Goal: Task Accomplishment & Management: Manage account settings

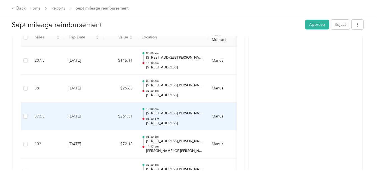
scroll to position [168, 0]
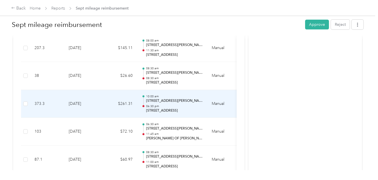
click at [196, 111] on p "[STREET_ADDRESS]" at bounding box center [174, 110] width 57 height 5
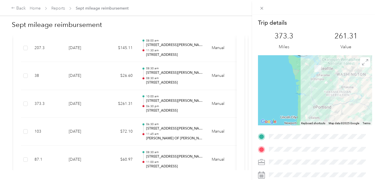
click at [192, 54] on div "Trip details This trip cannot be edited because it is either under review, appr…" at bounding box center [189, 90] width 378 height 180
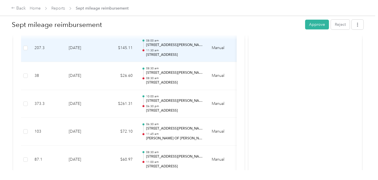
click at [192, 54] on p "[STREET_ADDRESS]" at bounding box center [174, 54] width 57 height 5
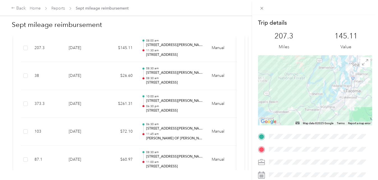
click at [169, 137] on div "Trip details This trip cannot be edited because it is either under review, appr…" at bounding box center [189, 90] width 378 height 180
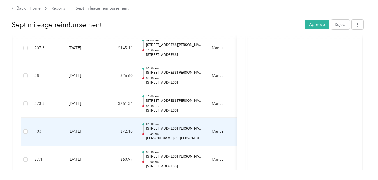
click at [169, 138] on p "[PERSON_NAME] OF [PERSON_NAME]" at bounding box center [174, 138] width 57 height 5
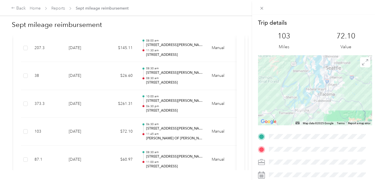
click at [98, 134] on div "Trip details This trip cannot be edited because it is either under review, appr…" at bounding box center [189, 90] width 378 height 180
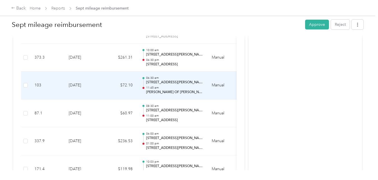
scroll to position [224, 0]
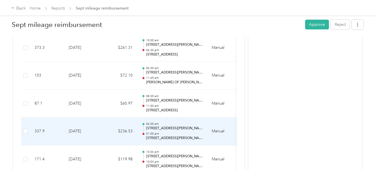
click at [169, 137] on p "[STREET_ADDRESS][PERSON_NAME]" at bounding box center [174, 138] width 57 height 5
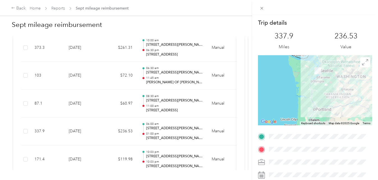
click at [174, 56] on div "Trip details This trip cannot be edited because it is either under review, appr…" at bounding box center [189, 90] width 378 height 180
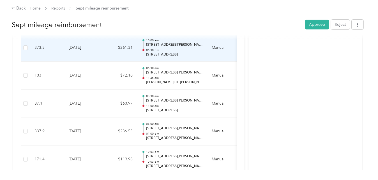
click at [174, 55] on p "[STREET_ADDRESS]" at bounding box center [174, 54] width 57 height 5
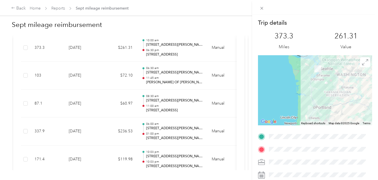
click at [118, 149] on div "Trip details This trip cannot be edited because it is either under review, appr…" at bounding box center [189, 90] width 378 height 180
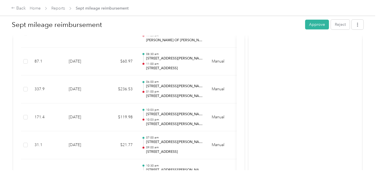
scroll to position [160, 0]
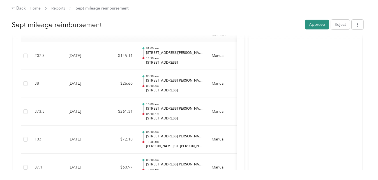
click at [310, 27] on button "Approve" at bounding box center [317, 25] width 24 height 10
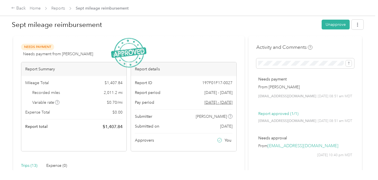
scroll to position [0, 0]
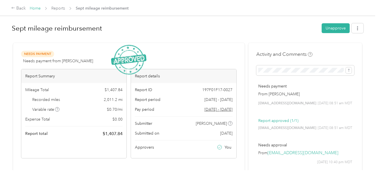
click at [33, 7] on link "Home" at bounding box center [35, 8] width 11 height 5
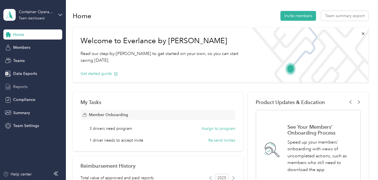
click at [24, 87] on span "Reports" at bounding box center [20, 87] width 14 height 6
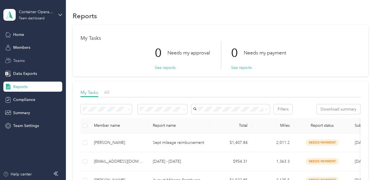
click at [21, 61] on span "Teams" at bounding box center [18, 61] width 11 height 6
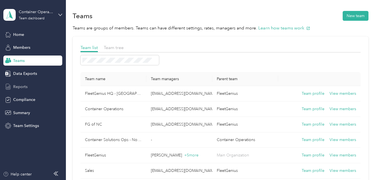
click at [22, 85] on span "Reports" at bounding box center [20, 87] width 14 height 6
